Goal: Find specific page/section: Find specific page/section

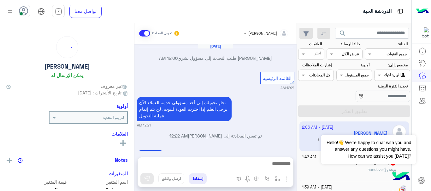
scroll to position [135, 0]
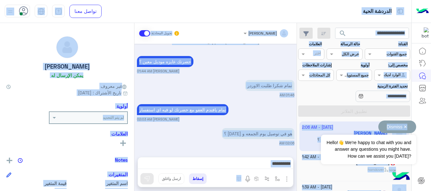
drag, startPoint x: 422, startPoint y: 143, endPoint x: 407, endPoint y: 124, distance: 23.8
click at [407, 124] on body "الدردشة الحية تواصل معنا مركز المساعدة عربي English search القناة: القناه جميع …" at bounding box center [215, 95] width 431 height 191
click at [405, 126] on button "Dismiss ✕" at bounding box center [397, 127] width 38 height 13
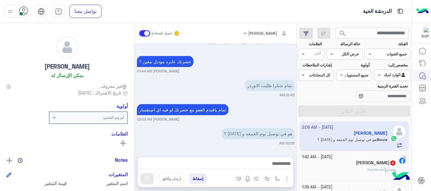
click at [418, 142] on div at bounding box center [421, 118] width 20 height 147
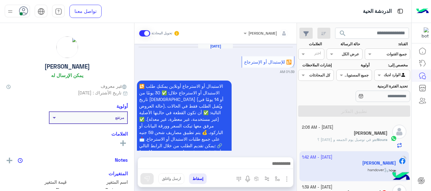
scroll to position [432, 0]
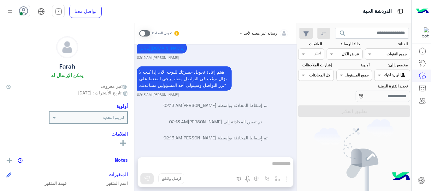
scroll to position [269, 0]
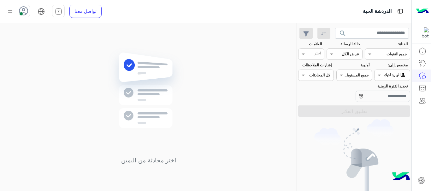
click at [24, 9] on icon at bounding box center [23, 10] width 9 height 9
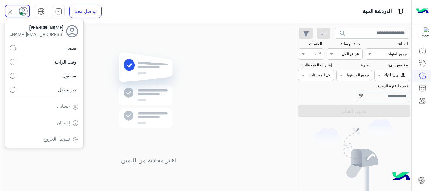
click at [10, 95] on label "غير متصل" at bounding box center [44, 89] width 69 height 11
click at [138, 39] on div "اختر محادثة من اليمين" at bounding box center [148, 108] width 296 height 171
